Goal: Navigation & Orientation: Find specific page/section

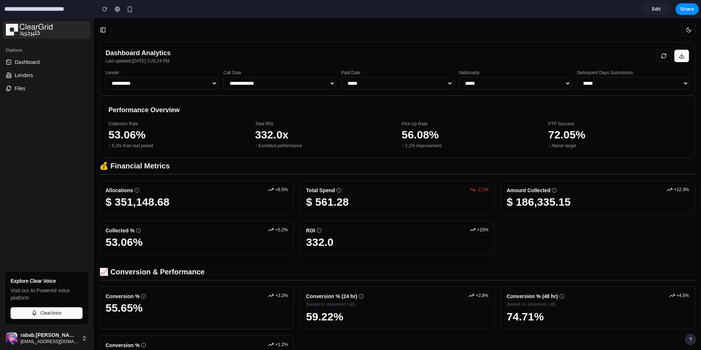
click at [20, 26] on img at bounding box center [29, 30] width 47 height 12
click at [18, 6] on input "**********" at bounding box center [48, 9] width 91 height 13
click at [13, 24] on img at bounding box center [29, 30] width 47 height 12
click at [13, 32] on img at bounding box center [29, 30] width 47 height 12
click at [656, 9] on span "Edit" at bounding box center [656, 8] width 9 height 7
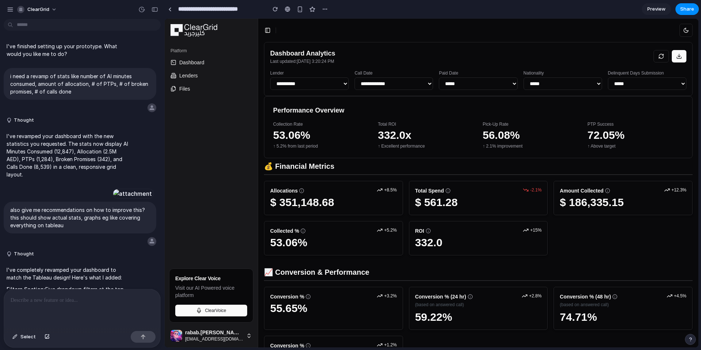
scroll to position [686, 0]
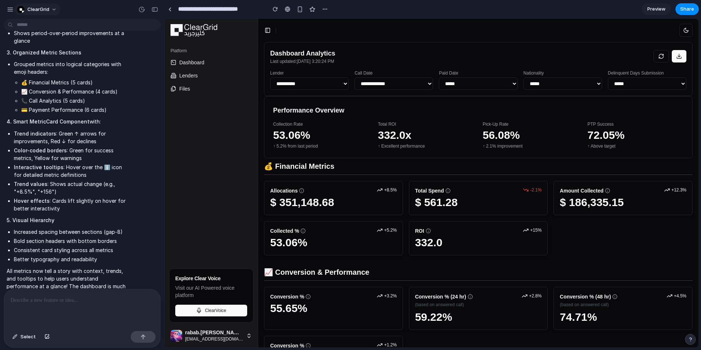
click at [48, 9] on span "ClearGrid" at bounding box center [38, 9] width 22 height 7
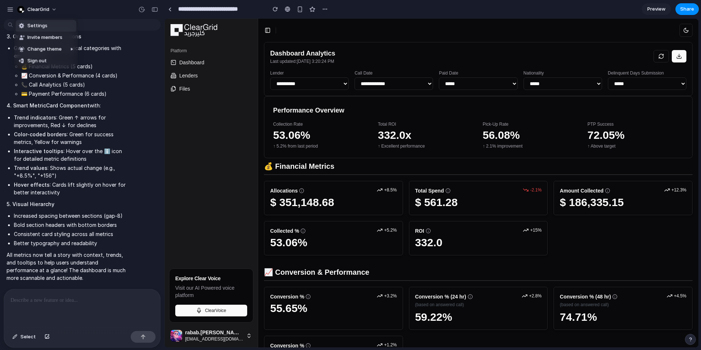
scroll to position [723, 0]
click at [15, 10] on div "Settings Invite members Change theme Sign out" at bounding box center [350, 175] width 701 height 350
click at [13, 9] on div "button" at bounding box center [10, 9] width 7 height 7
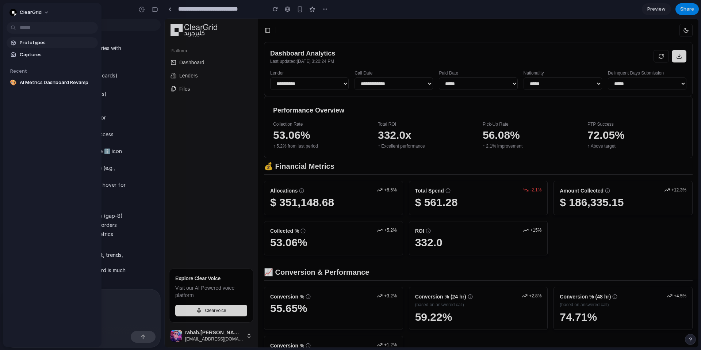
click at [24, 43] on span "Prototypes" at bounding box center [57, 42] width 75 height 7
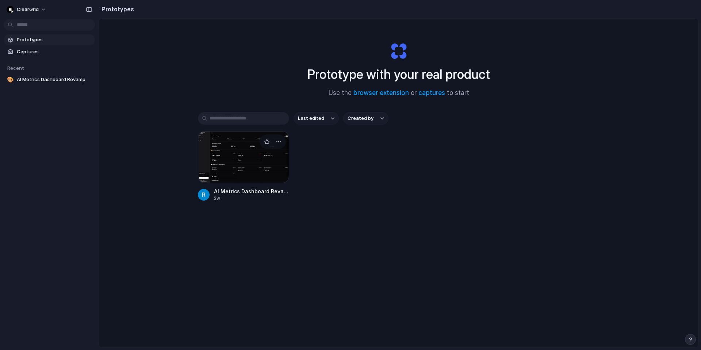
click at [234, 145] on div at bounding box center [243, 157] width 91 height 52
